Goal: Find specific page/section: Find specific page/section

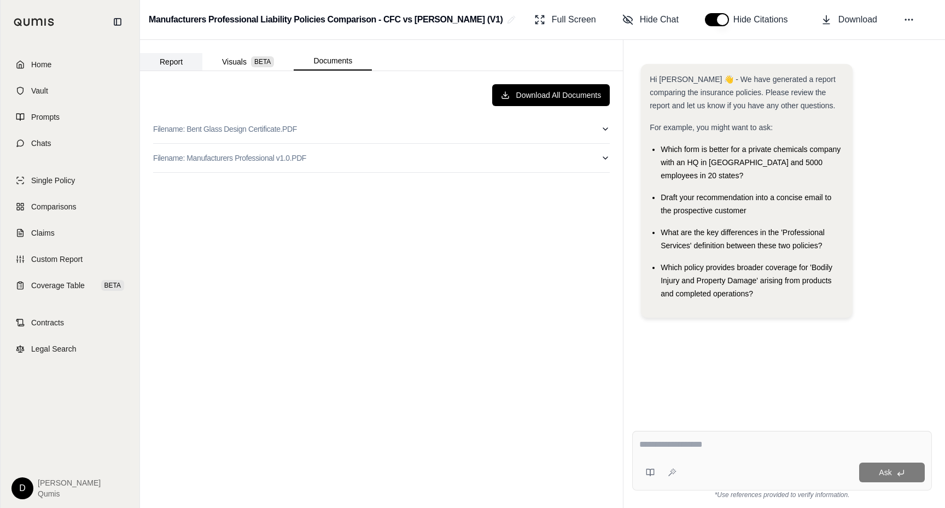
click at [167, 59] on button "Report" at bounding box center [171, 62] width 62 height 18
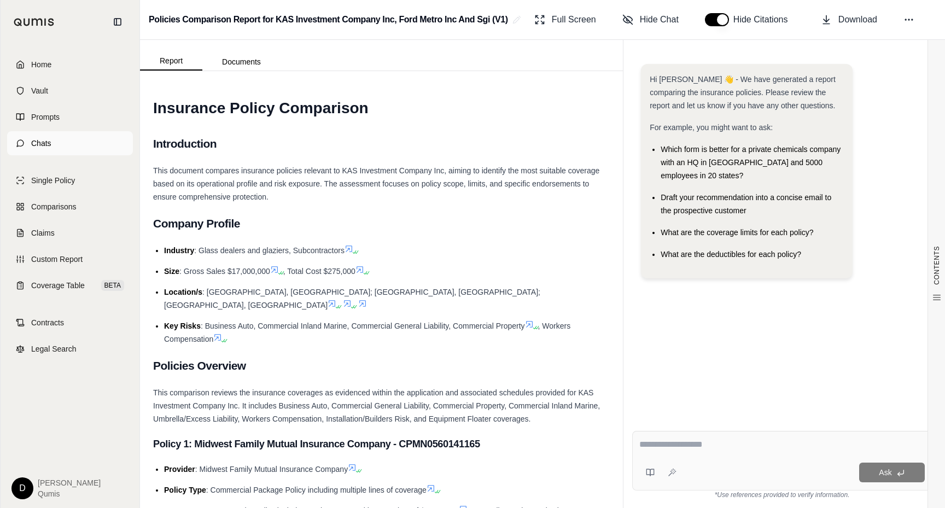
click at [57, 144] on link "Chats" at bounding box center [70, 143] width 126 height 24
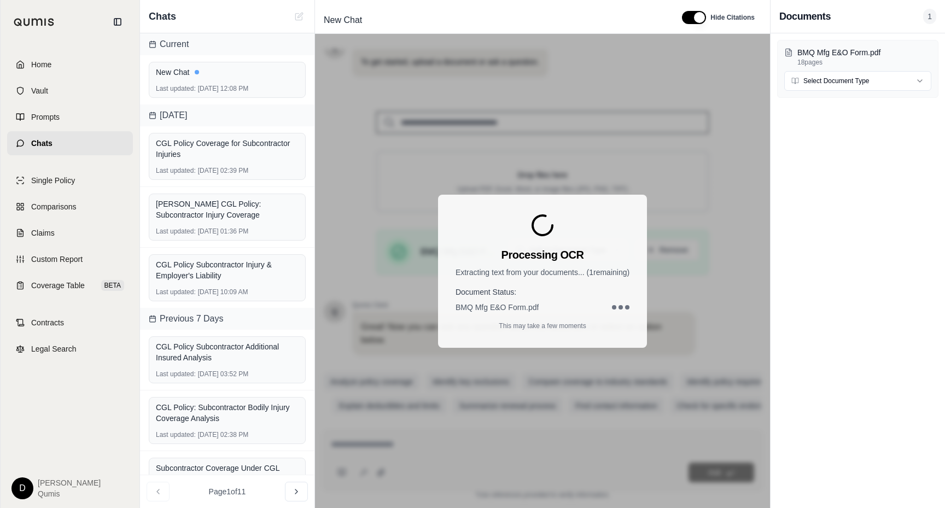
scroll to position [82, 0]
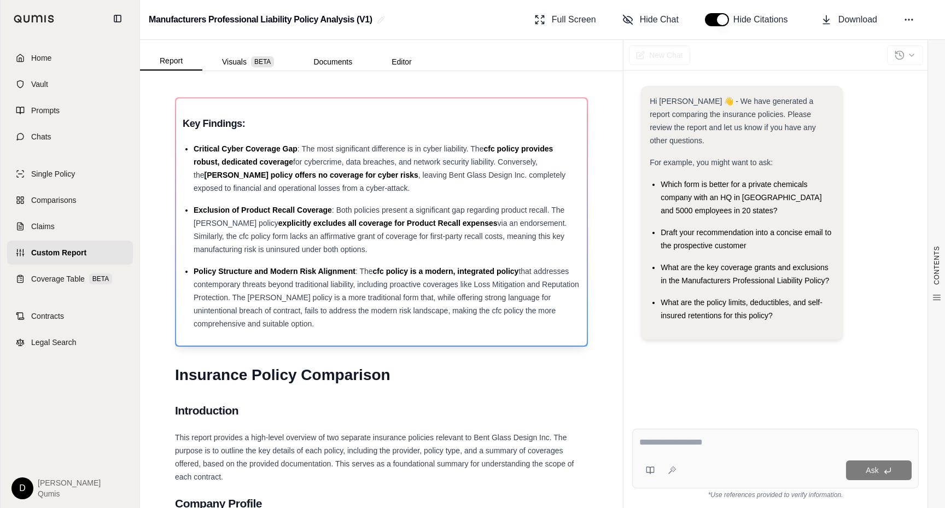
click at [335, 301] on span "that addresses contemporary threats beyond traditional liability, including pro…" at bounding box center [387, 297] width 386 height 61
